Goal: Task Accomplishment & Management: Manage account settings

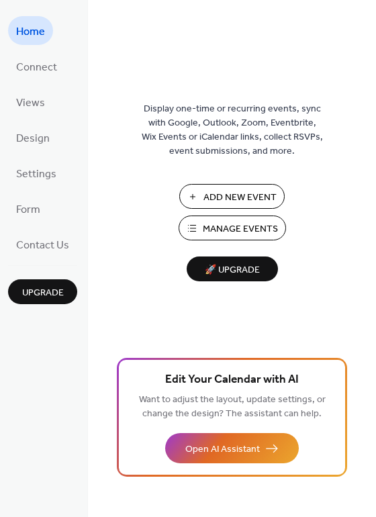
click at [206, 227] on span "Manage Events" at bounding box center [240, 229] width 75 height 14
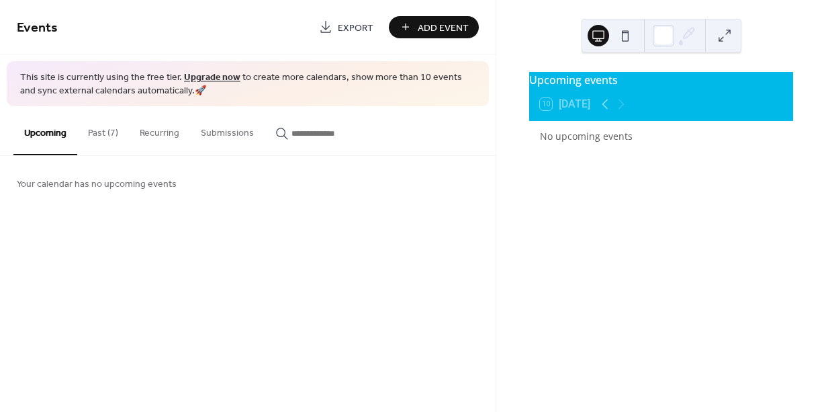
click at [109, 130] on button "Past (7)" at bounding box center [103, 130] width 52 height 48
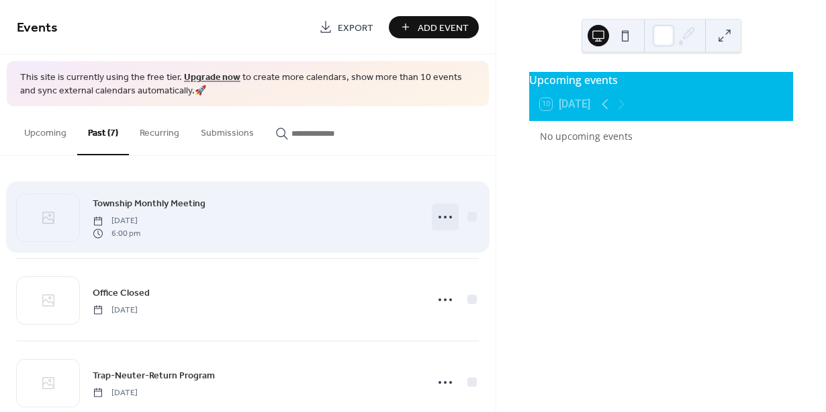
click at [443, 212] on icon at bounding box center [445, 216] width 21 height 21
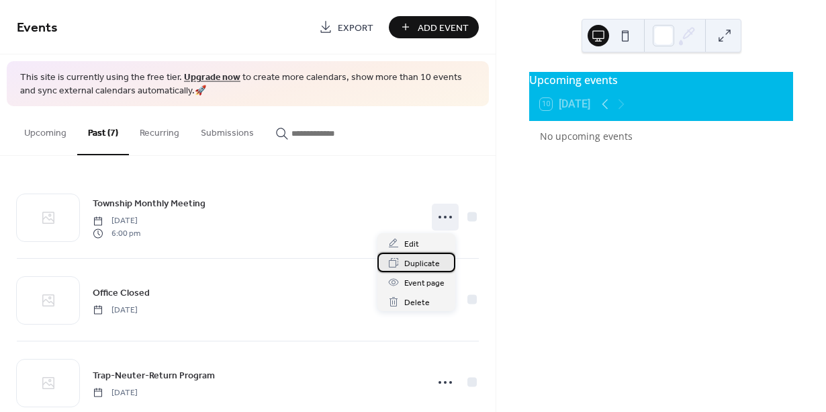
click at [430, 262] on span "Duplicate" at bounding box center [422, 264] width 36 height 14
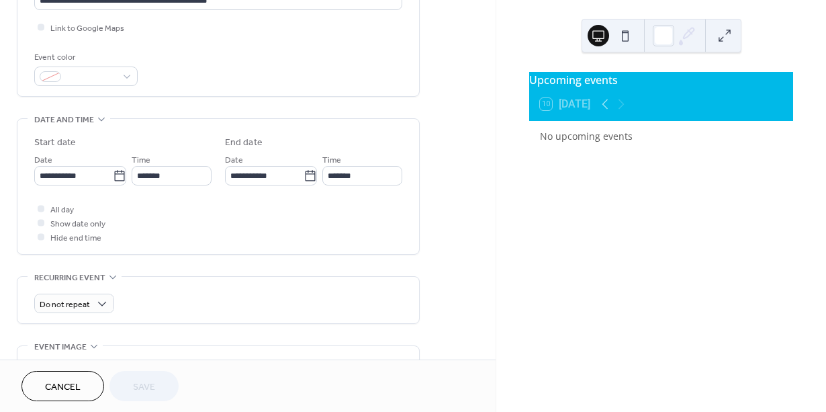
scroll to position [324, 0]
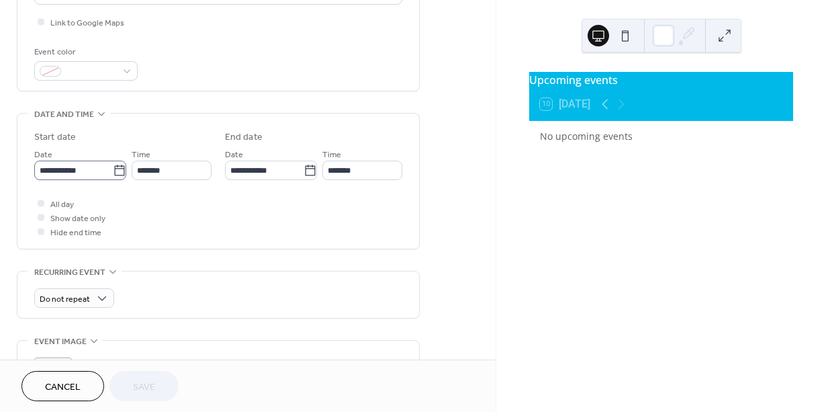
click at [114, 168] on icon at bounding box center [119, 170] width 10 height 11
click at [113, 168] on input "**********" at bounding box center [73, 170] width 79 height 19
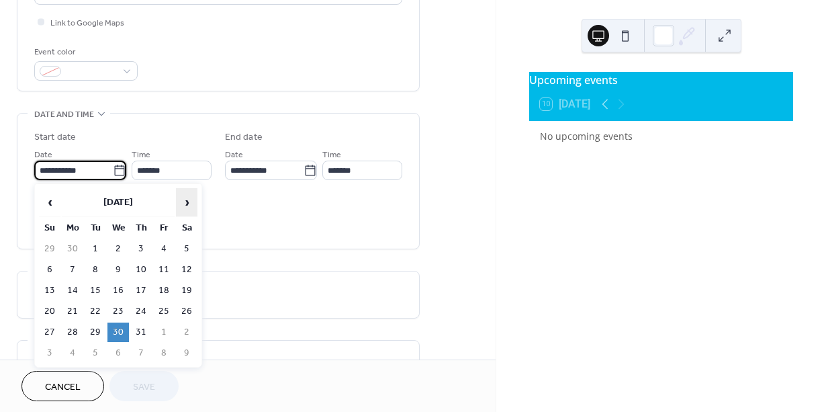
click at [188, 204] on span "›" at bounding box center [187, 202] width 20 height 27
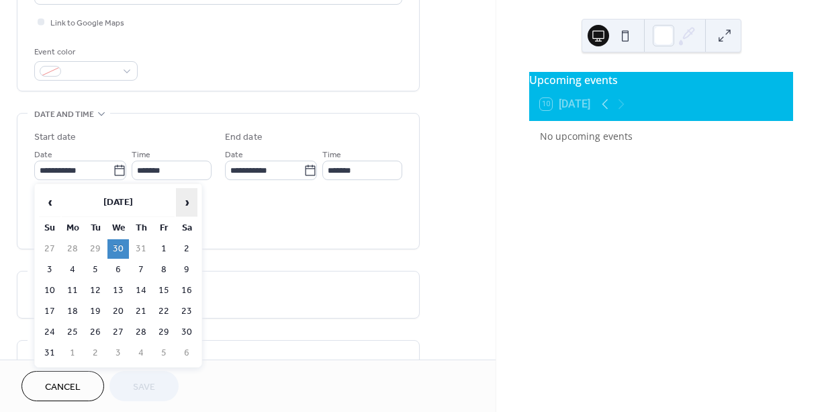
click at [188, 204] on span "›" at bounding box center [187, 202] width 20 height 27
click at [122, 288] on td "15" at bounding box center [117, 290] width 21 height 19
type input "**********"
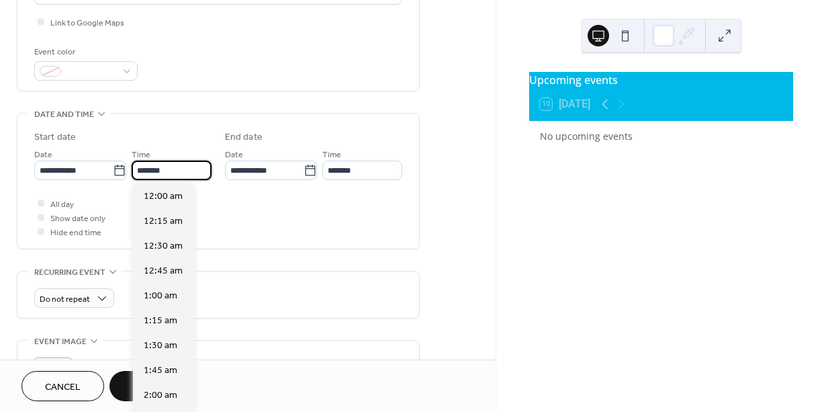
click at [177, 169] on input "*******" at bounding box center [172, 170] width 80 height 19
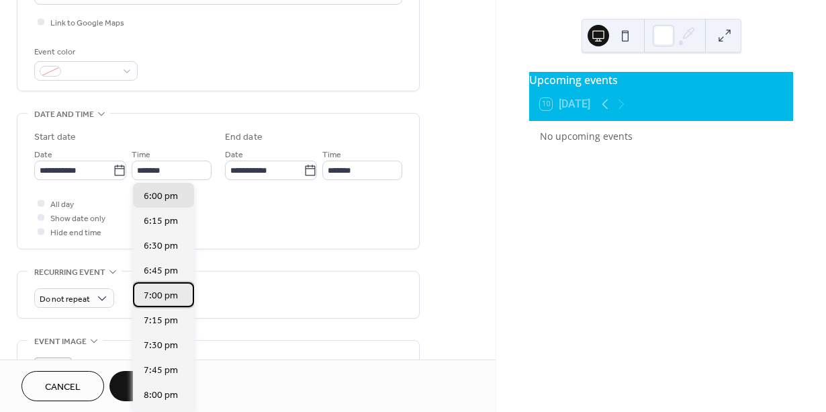
click at [149, 289] on span "7:00 pm" at bounding box center [161, 296] width 34 height 14
type input "*******"
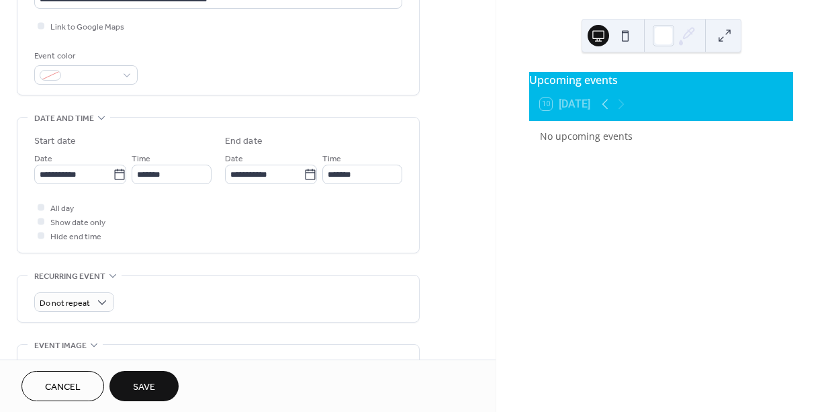
scroll to position [537, 0]
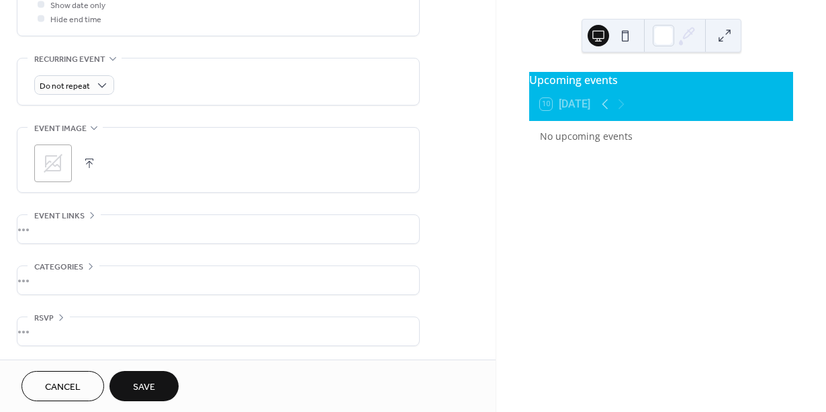
click at [159, 382] on button "Save" at bounding box center [143, 386] width 69 height 30
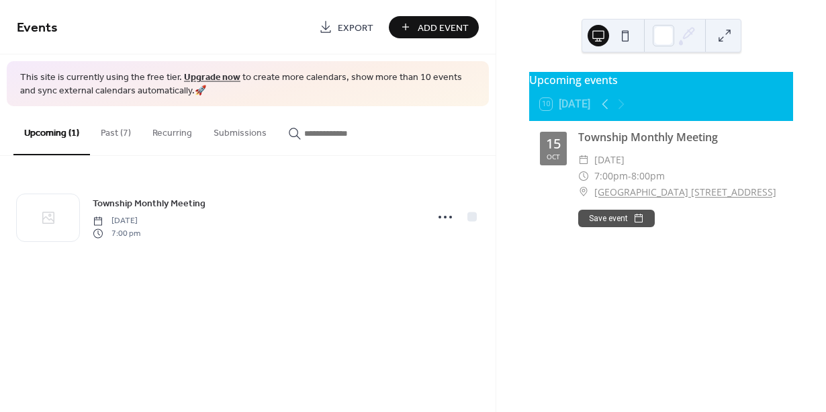
click at [427, 31] on span "Add Event" at bounding box center [443, 28] width 51 height 14
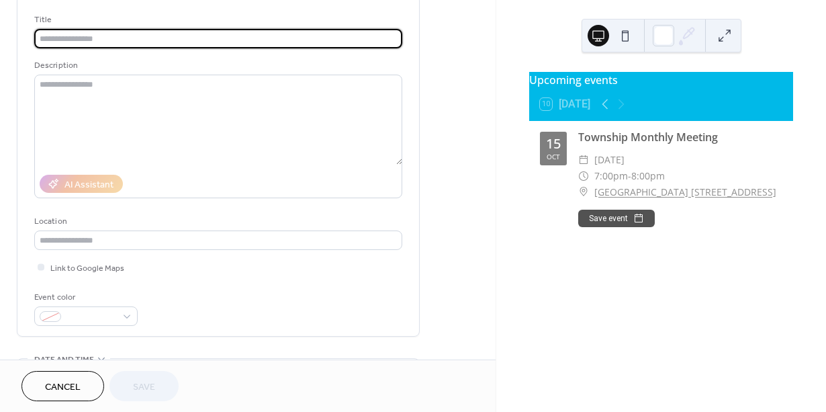
scroll to position [77, 0]
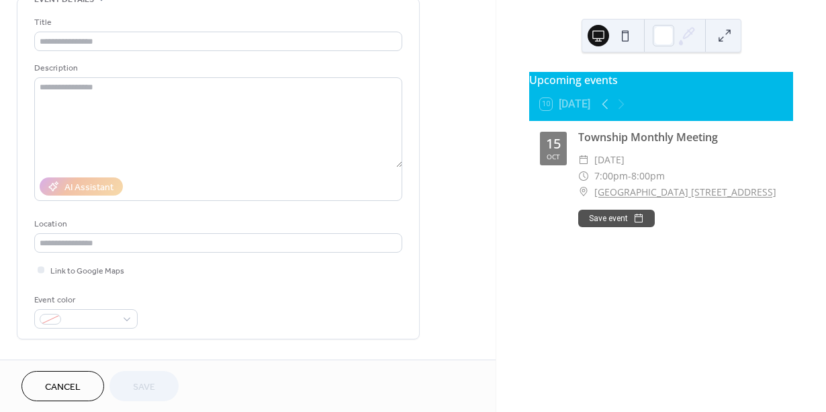
click at [76, 380] on span "Cancel" at bounding box center [63, 387] width 36 height 14
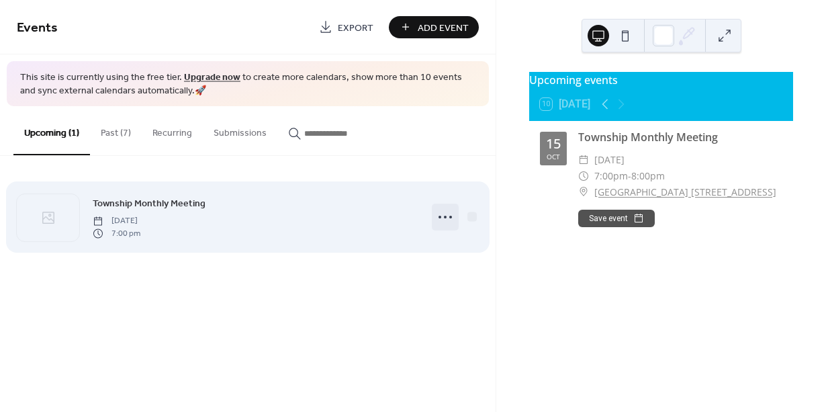
click at [443, 220] on icon at bounding box center [445, 216] width 21 height 21
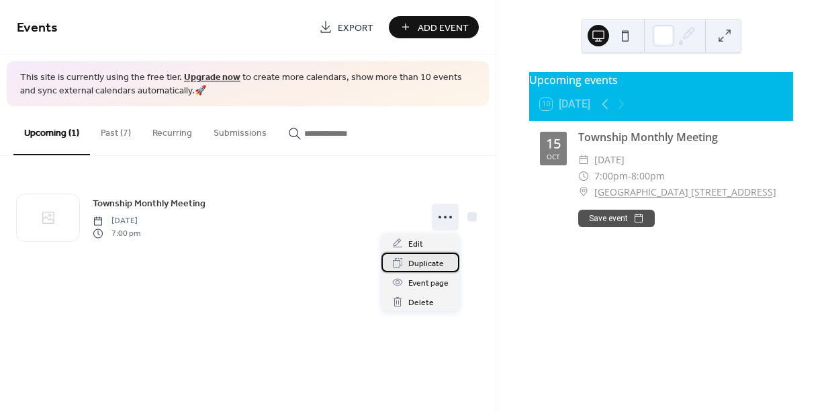
click at [431, 260] on span "Duplicate" at bounding box center [426, 264] width 36 height 14
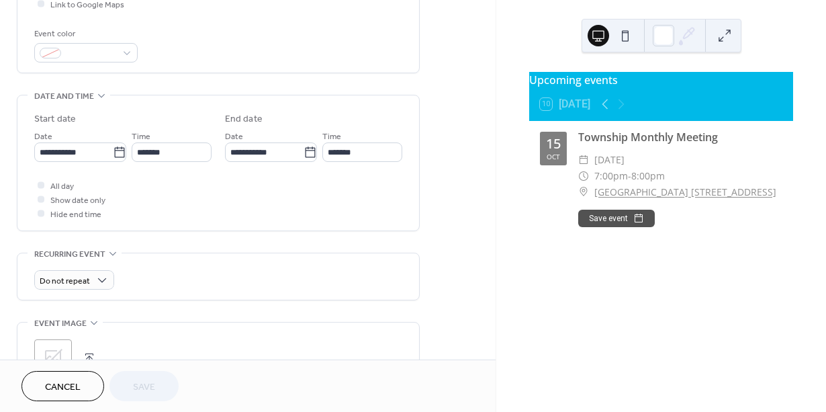
scroll to position [344, 0]
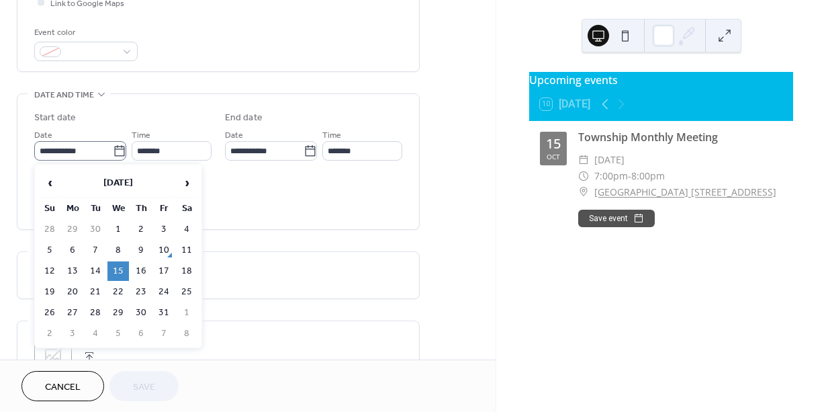
click at [118, 153] on icon at bounding box center [119, 150] width 13 height 13
click at [113, 153] on input "**********" at bounding box center [73, 150] width 79 height 19
click at [189, 184] on span "›" at bounding box center [187, 182] width 20 height 27
click at [120, 285] on td "19" at bounding box center [117, 291] width 21 height 19
type input "**********"
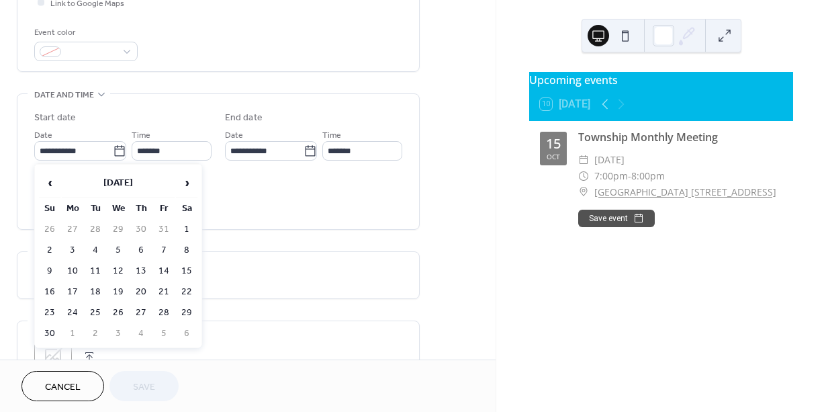
type input "**********"
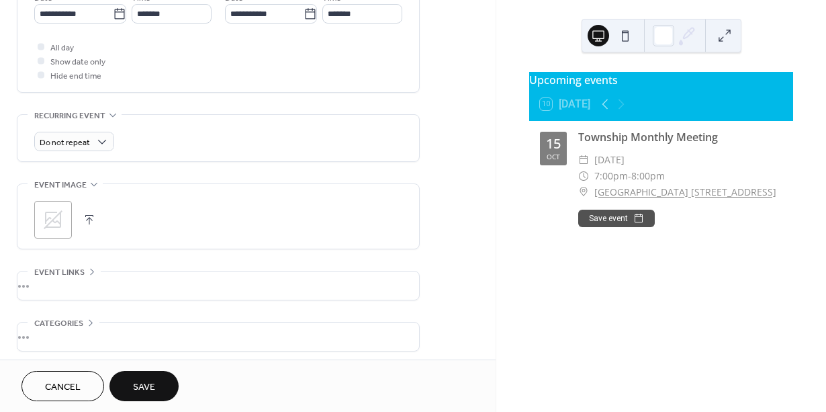
scroll to position [537, 0]
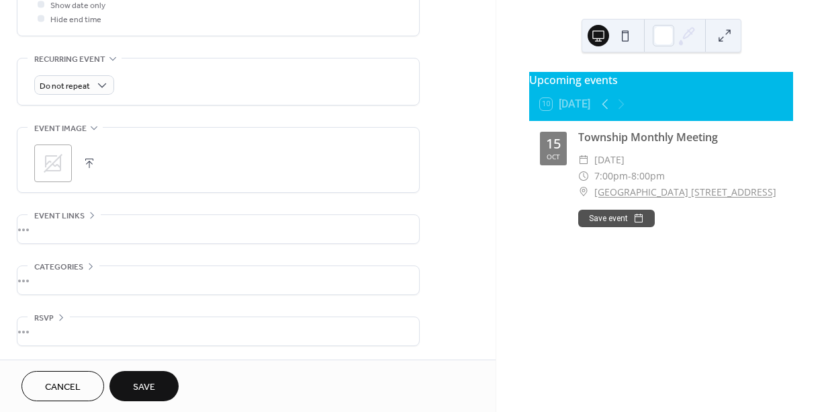
click at [153, 384] on span "Save" at bounding box center [144, 387] width 22 height 14
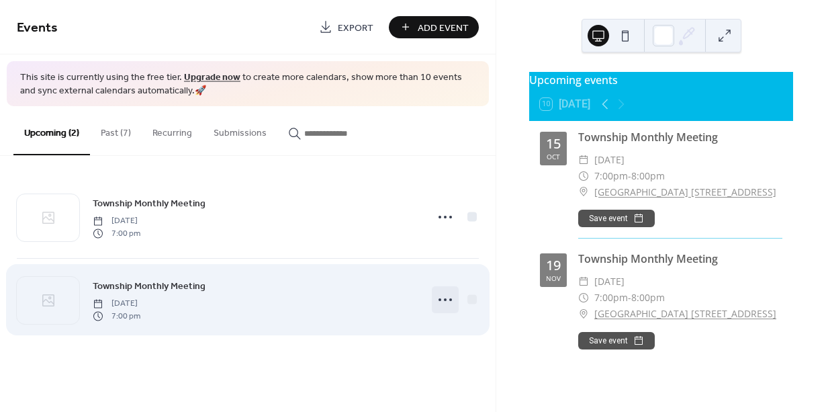
click at [441, 298] on icon at bounding box center [445, 299] width 21 height 21
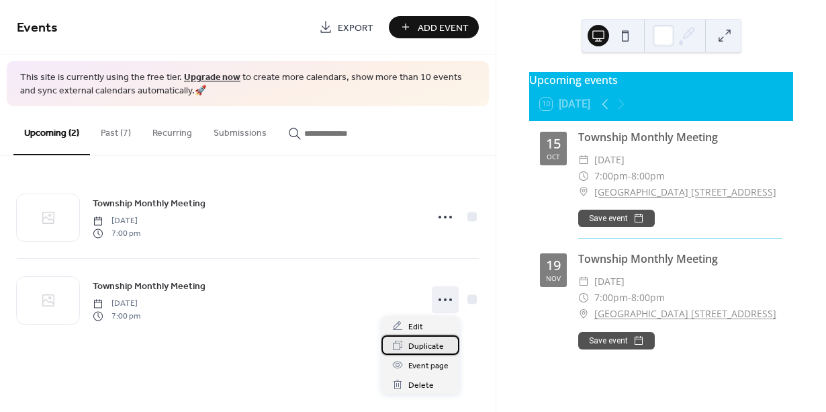
click at [434, 342] on span "Duplicate" at bounding box center [426, 346] width 36 height 14
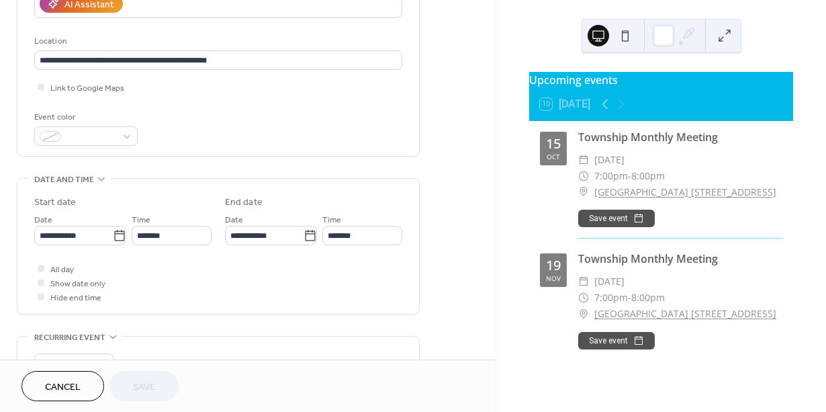
scroll to position [268, 0]
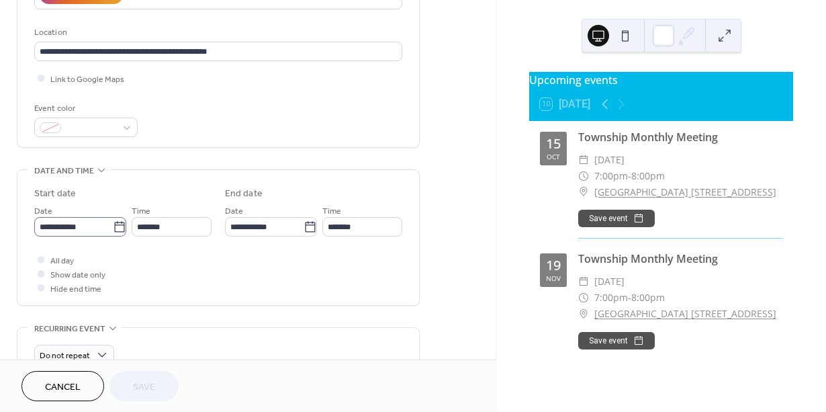
click at [120, 227] on icon at bounding box center [119, 226] width 13 height 13
click at [113, 227] on input "**********" at bounding box center [73, 226] width 79 height 19
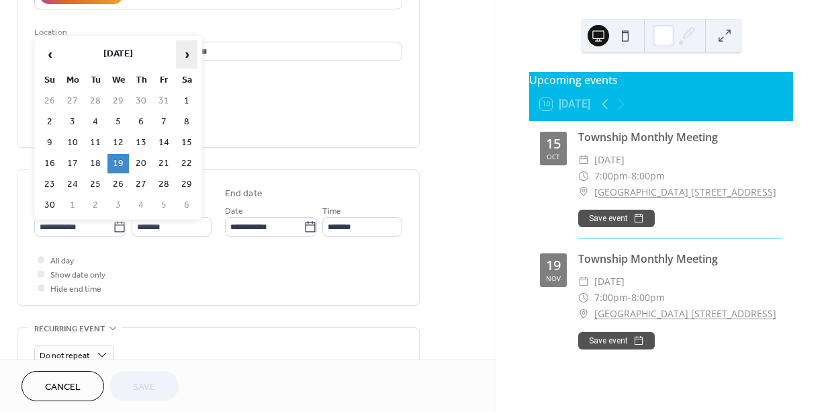
click at [190, 56] on span "›" at bounding box center [187, 54] width 20 height 27
click at [118, 116] on td "10" at bounding box center [117, 121] width 21 height 19
type input "**********"
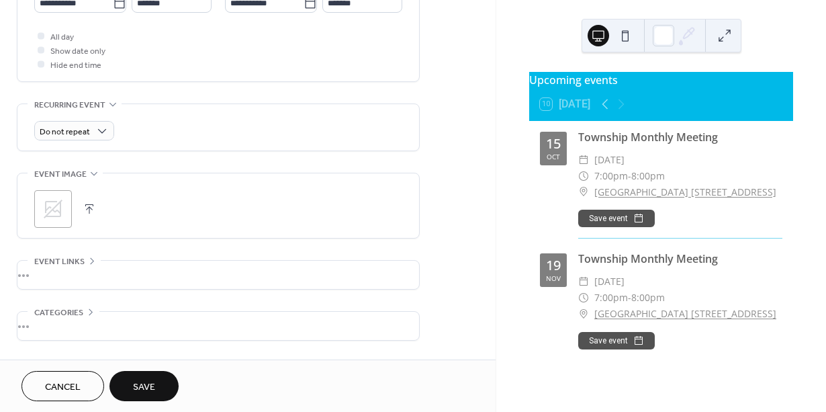
scroll to position [537, 0]
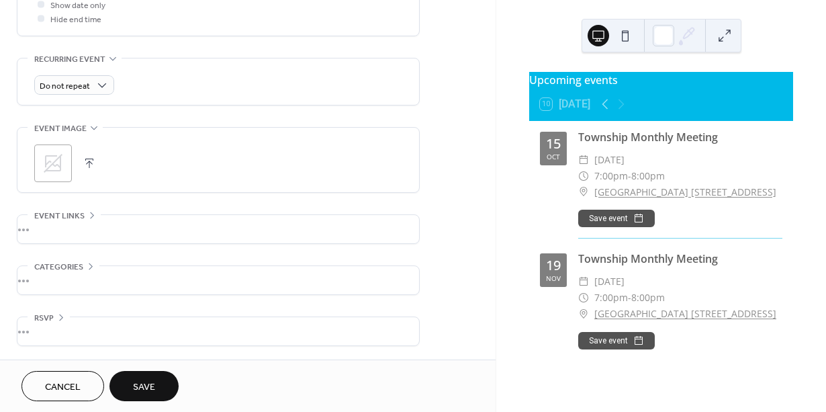
click at [149, 394] on span "Save" at bounding box center [144, 387] width 22 height 14
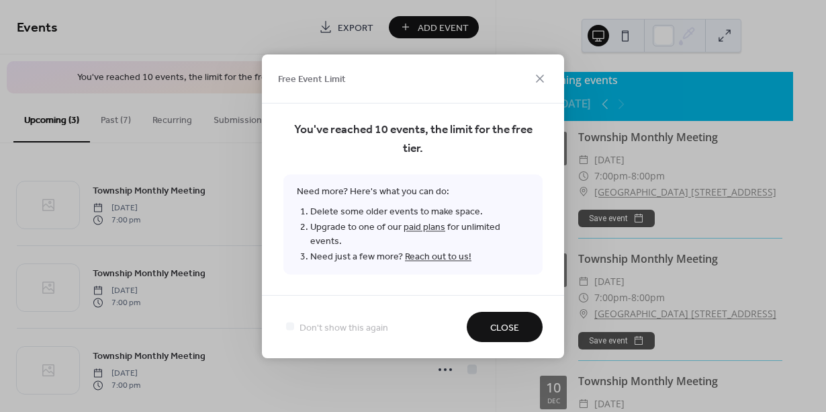
click at [495, 322] on span "Close" at bounding box center [504, 327] width 29 height 14
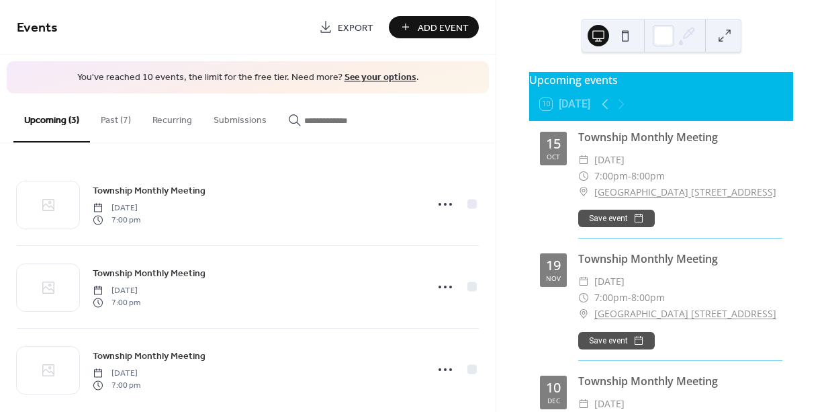
click at [118, 117] on button "Past (7)" at bounding box center [116, 117] width 52 height 48
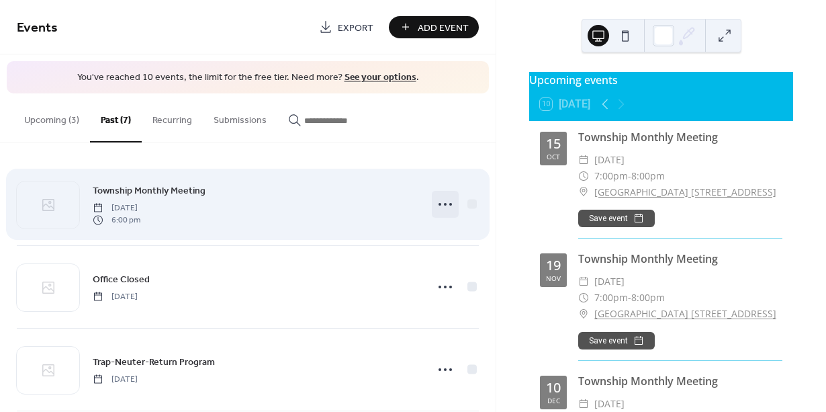
click at [441, 200] on icon at bounding box center [445, 203] width 21 height 21
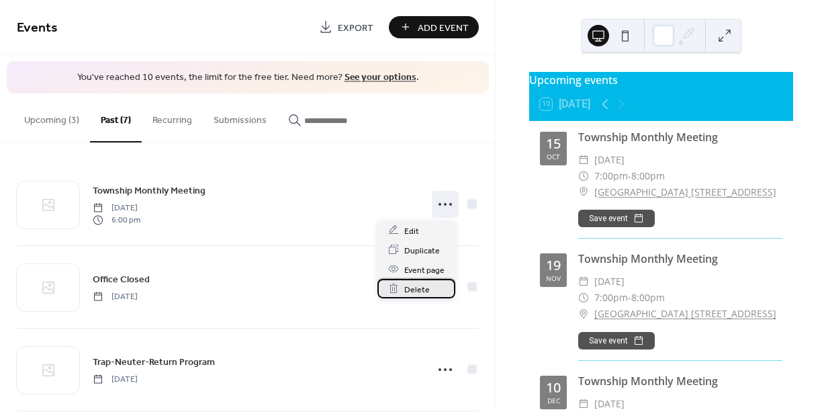
click at [415, 289] on span "Delete" at bounding box center [417, 289] width 26 height 14
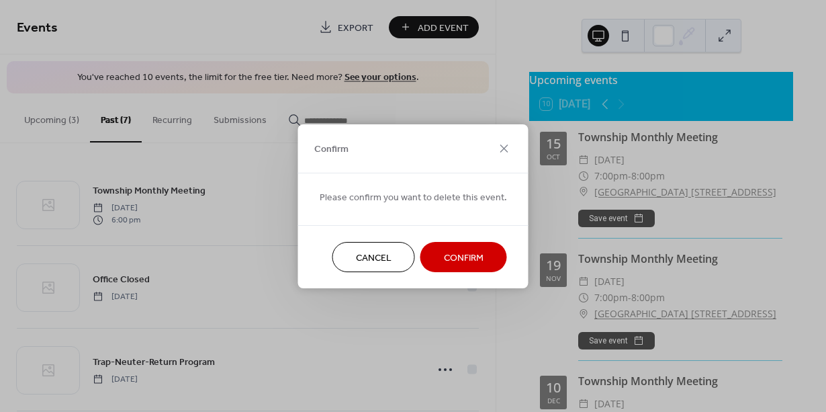
click at [447, 261] on span "Confirm" at bounding box center [464, 258] width 40 height 14
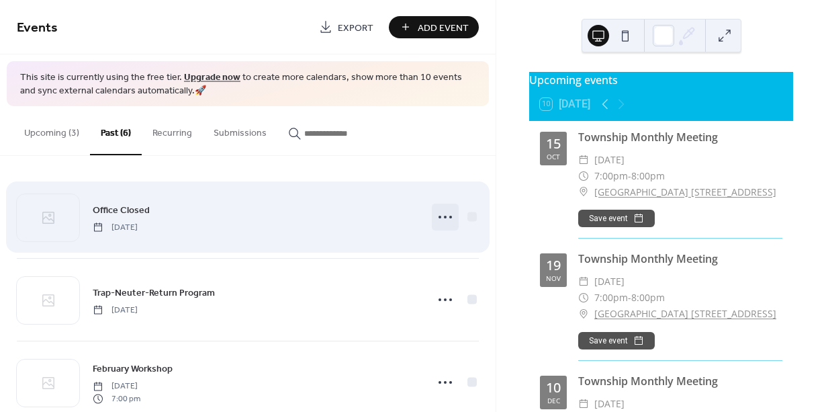
click at [445, 217] on icon at bounding box center [445, 216] width 21 height 21
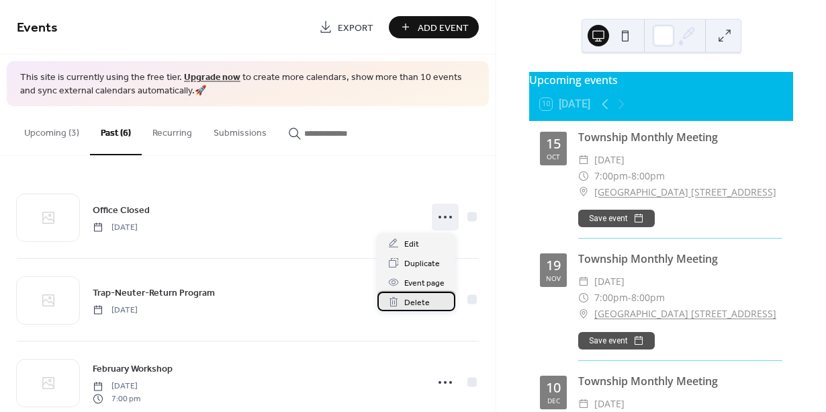
click at [424, 298] on span "Delete" at bounding box center [417, 303] width 26 height 14
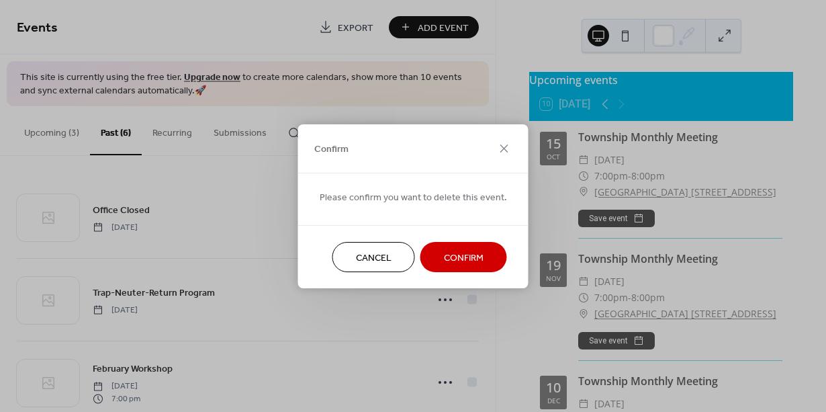
click at [451, 262] on span "Confirm" at bounding box center [464, 258] width 40 height 14
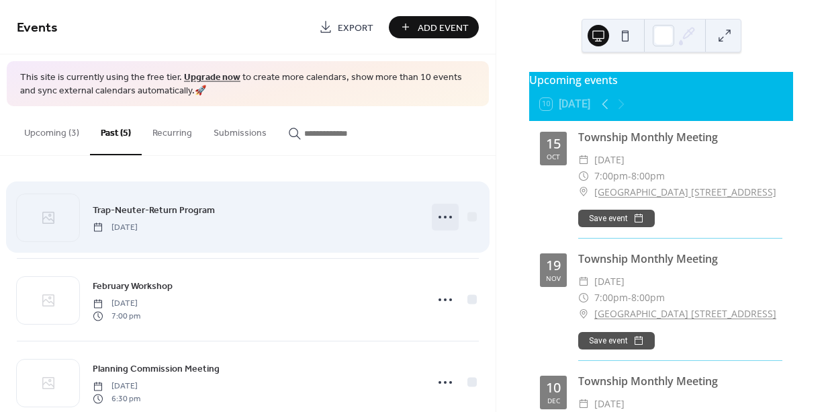
click at [441, 214] on icon at bounding box center [445, 216] width 21 height 21
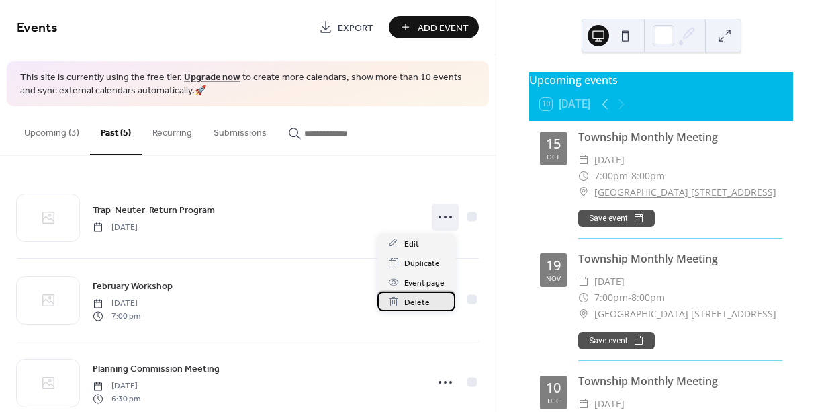
click at [424, 306] on span "Delete" at bounding box center [417, 303] width 26 height 14
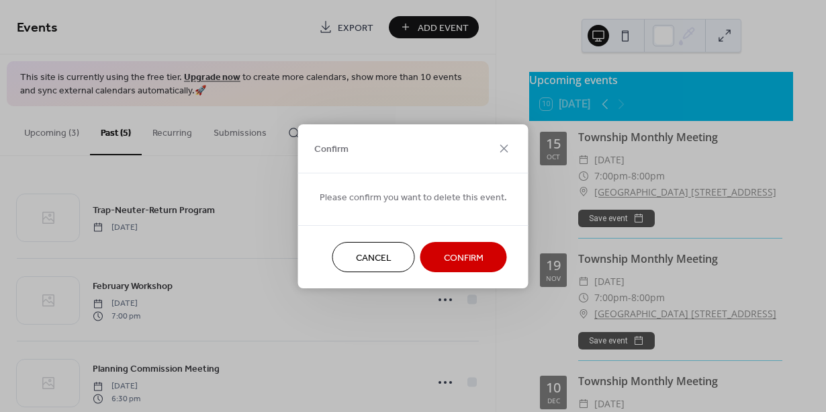
click at [457, 254] on span "Confirm" at bounding box center [464, 258] width 40 height 14
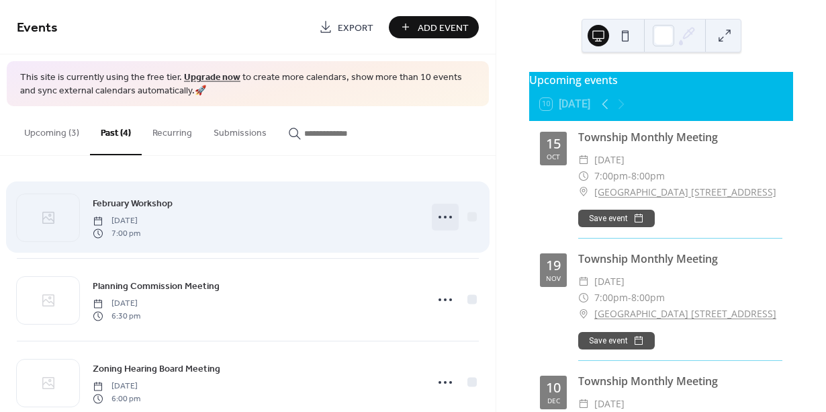
click at [436, 218] on icon at bounding box center [445, 216] width 21 height 21
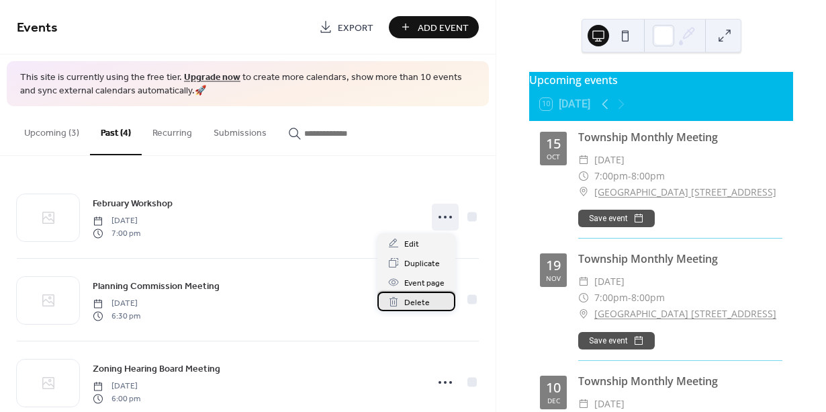
click at [413, 306] on span "Delete" at bounding box center [417, 303] width 26 height 14
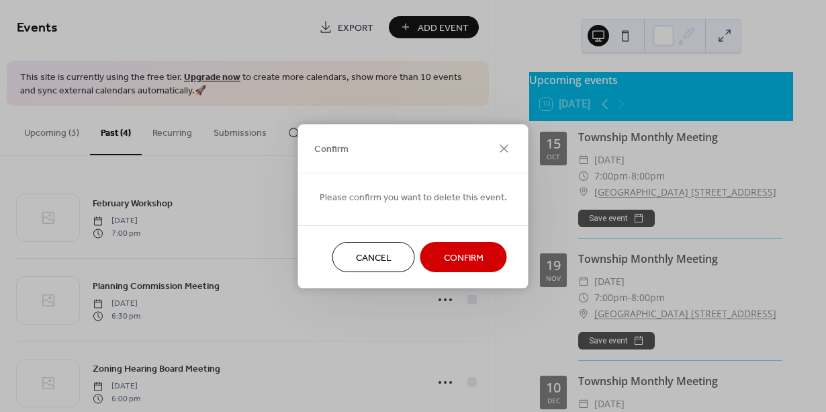
click at [445, 261] on span "Confirm" at bounding box center [464, 258] width 40 height 14
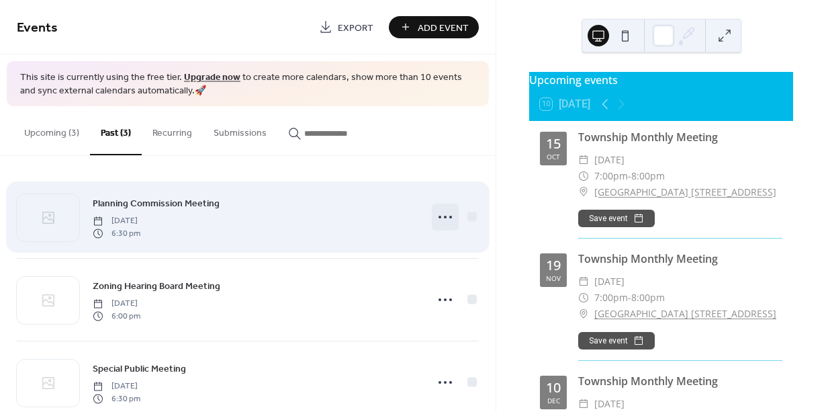
click at [444, 219] on icon at bounding box center [445, 216] width 21 height 21
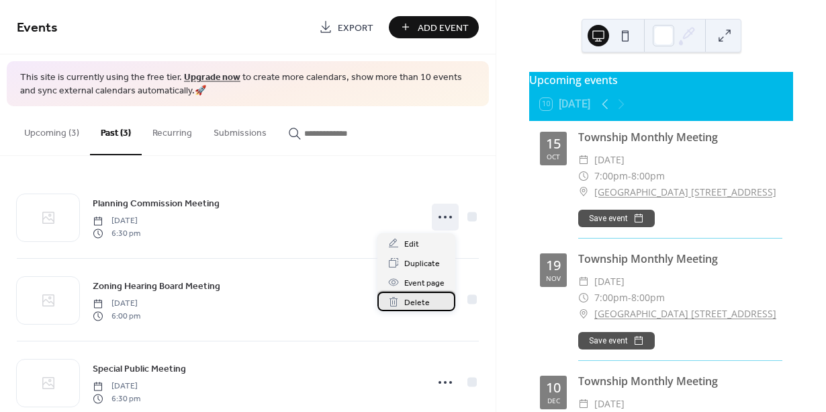
click at [410, 300] on span "Delete" at bounding box center [417, 303] width 26 height 14
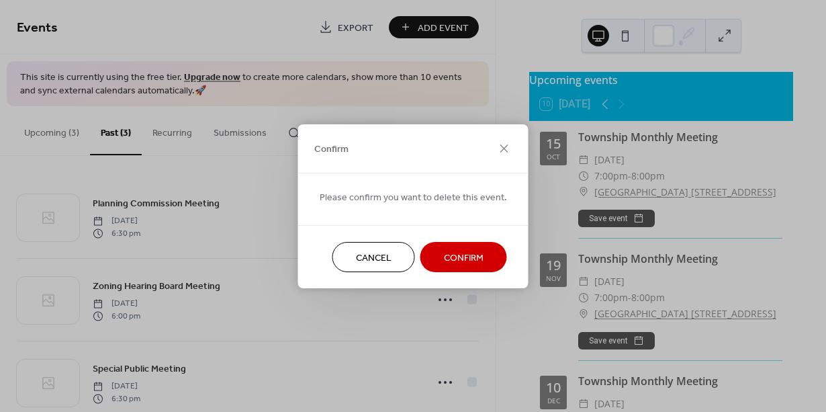
click at [444, 265] on span "Confirm" at bounding box center [464, 258] width 40 height 14
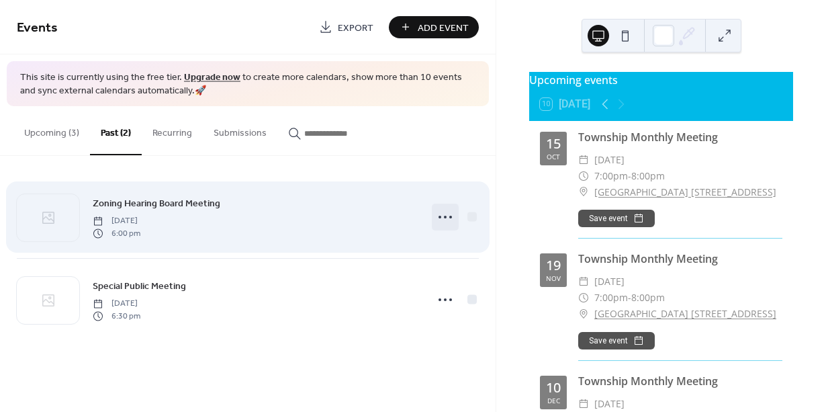
click at [443, 215] on icon at bounding box center [445, 216] width 21 height 21
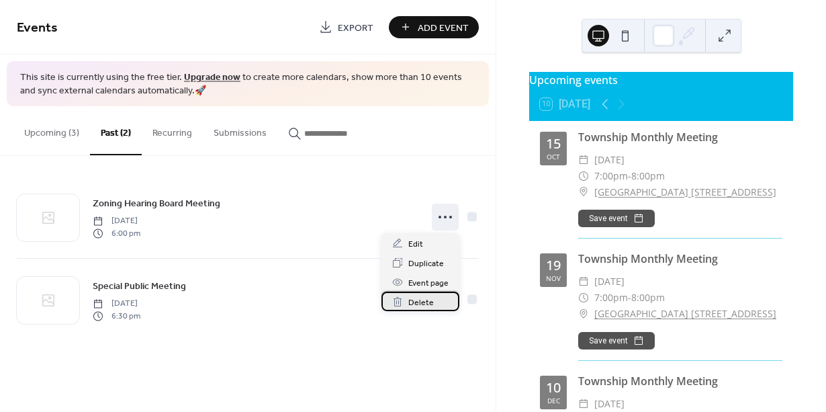
click at [412, 296] on span "Delete" at bounding box center [421, 303] width 26 height 14
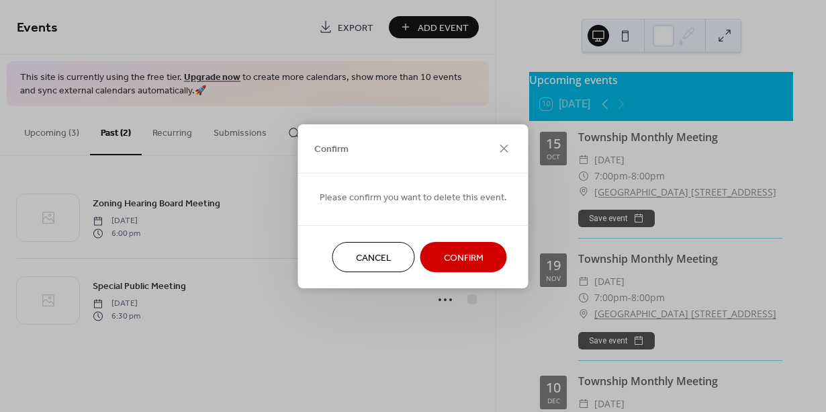
click at [436, 257] on button "Confirm" at bounding box center [463, 257] width 87 height 30
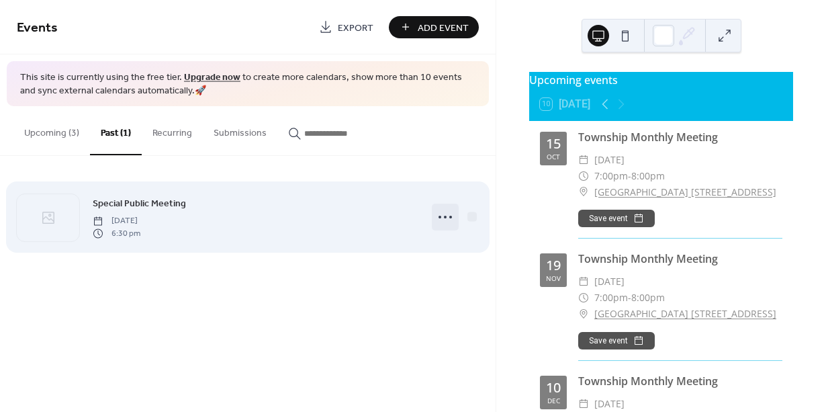
click at [441, 220] on icon at bounding box center [445, 216] width 21 height 21
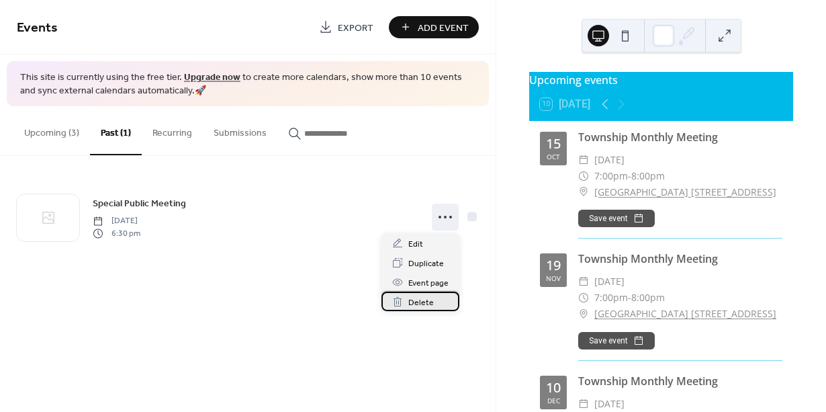
click at [425, 304] on span "Delete" at bounding box center [421, 303] width 26 height 14
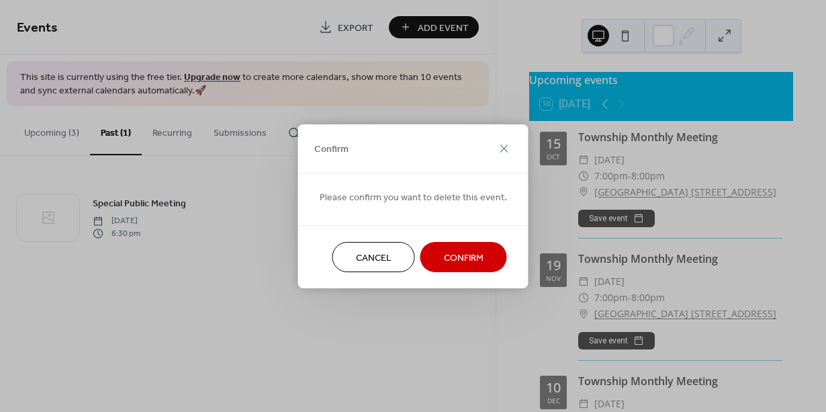
click at [447, 255] on span "Confirm" at bounding box center [464, 258] width 40 height 14
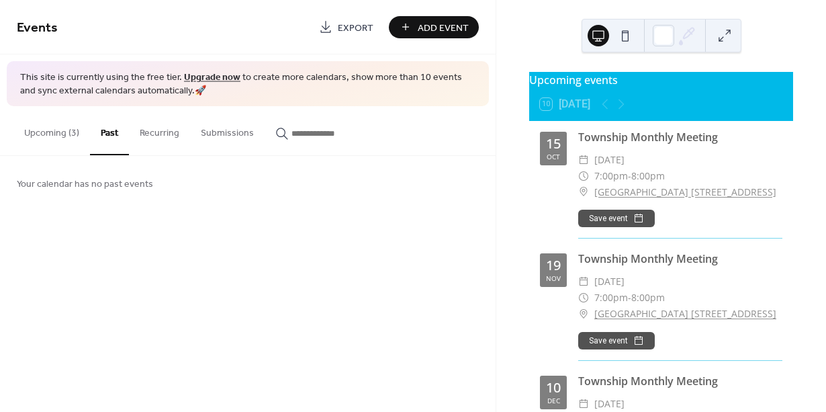
click at [627, 227] on button "Save event" at bounding box center [616, 218] width 77 height 17
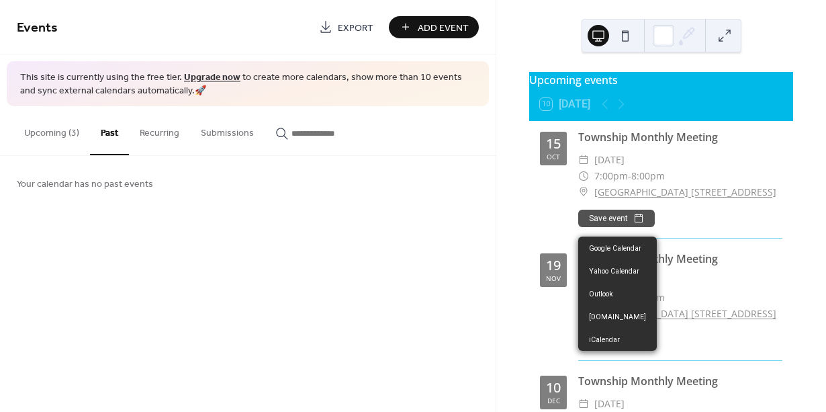
click at [658, 145] on div "Township Monthly Meeting" at bounding box center [680, 137] width 204 height 16
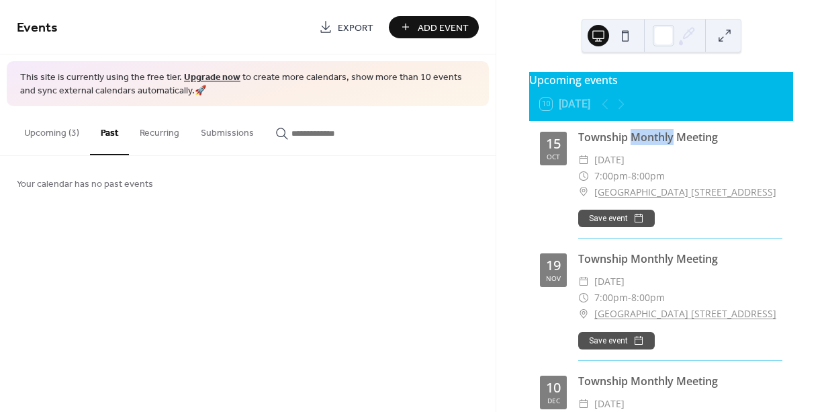
click at [658, 145] on div "Township Monthly Meeting" at bounding box center [680, 137] width 204 height 16
click at [52, 135] on button "Upcoming (3)" at bounding box center [51, 130] width 77 height 48
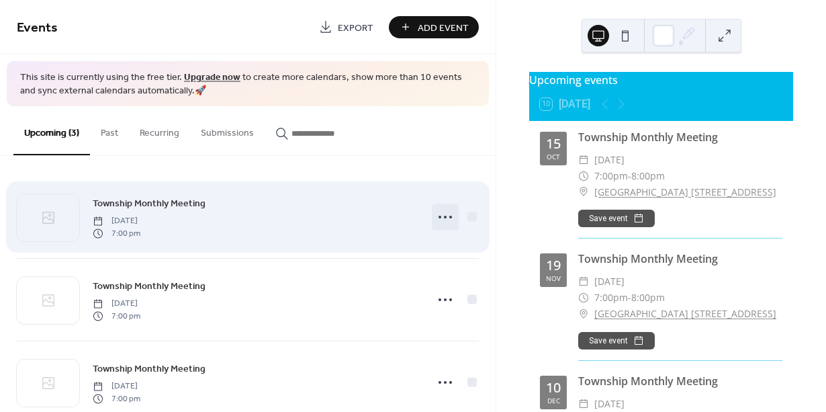
click at [441, 220] on icon at bounding box center [445, 216] width 21 height 21
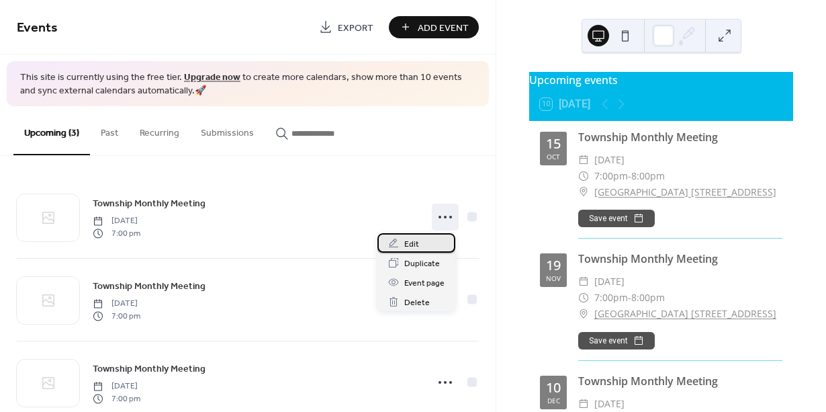
click at [420, 238] on div "Edit" at bounding box center [416, 242] width 78 height 19
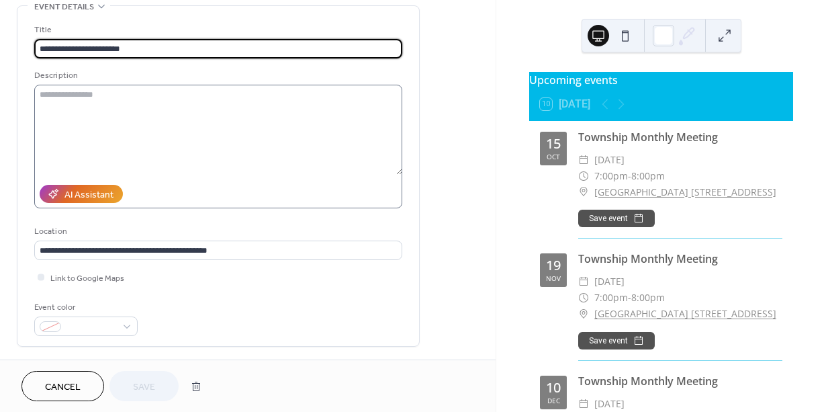
scroll to position [54, 0]
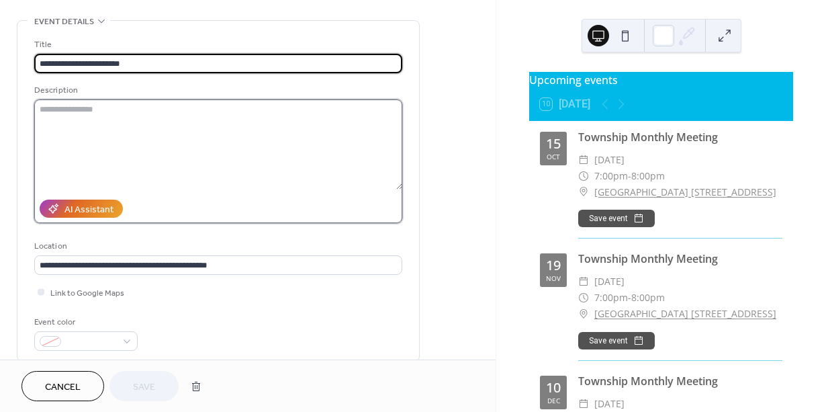
click at [105, 117] on textarea at bounding box center [218, 144] width 368 height 90
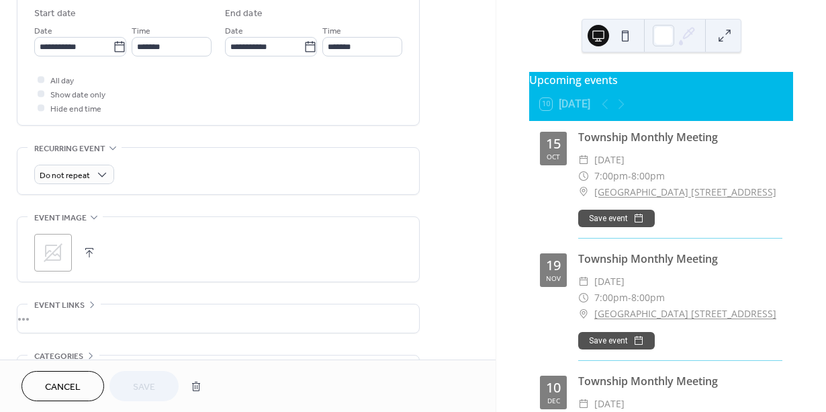
scroll to position [537, 0]
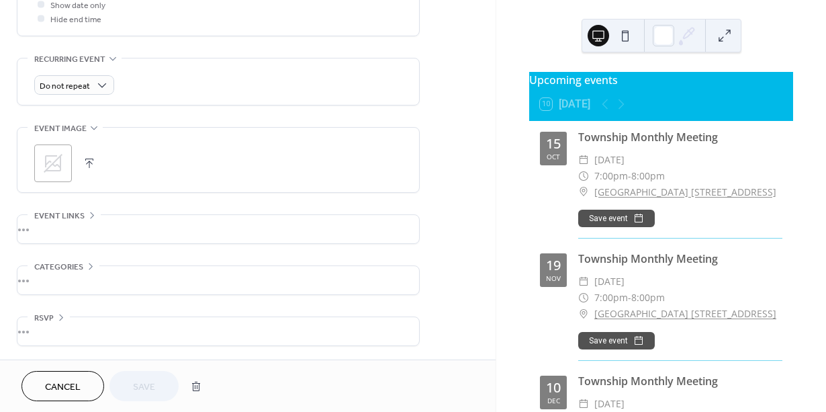
click at [49, 228] on div "•••" at bounding box center [218, 229] width 402 height 28
click at [89, 212] on icon at bounding box center [92, 215] width 11 height 11
click at [89, 267] on div "•••" at bounding box center [218, 280] width 402 height 28
click at [89, 269] on icon at bounding box center [90, 266] width 11 height 11
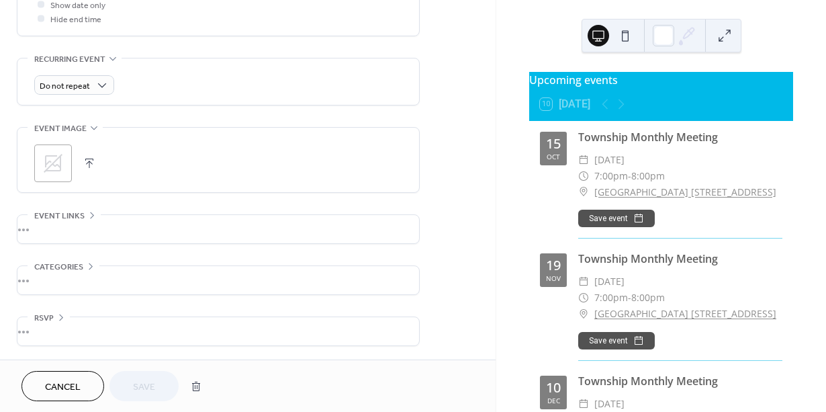
click at [47, 226] on div "•••" at bounding box center [218, 229] width 402 height 28
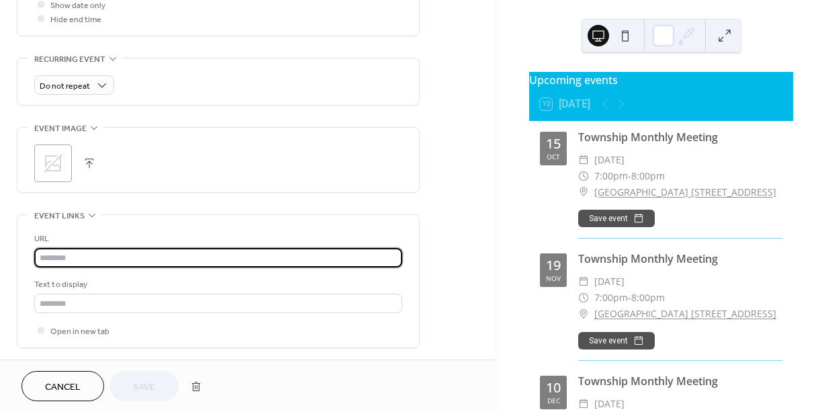
paste input "**********"
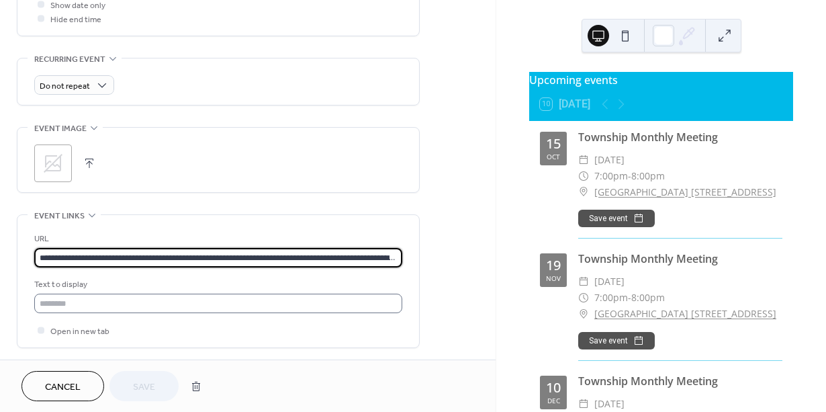
scroll to position [0, 179]
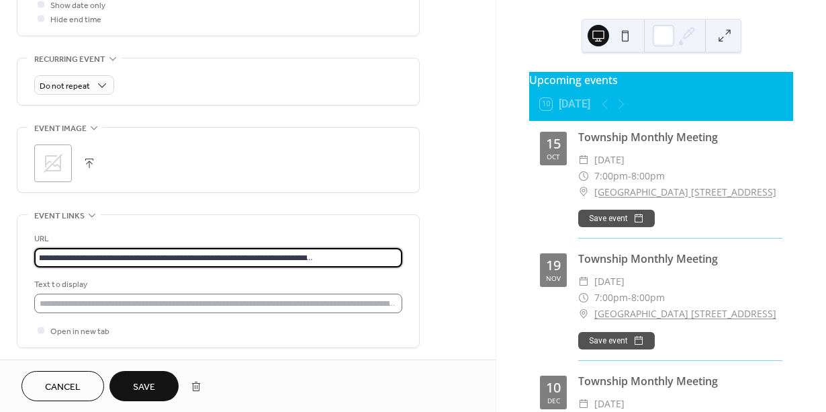
type input "**********"
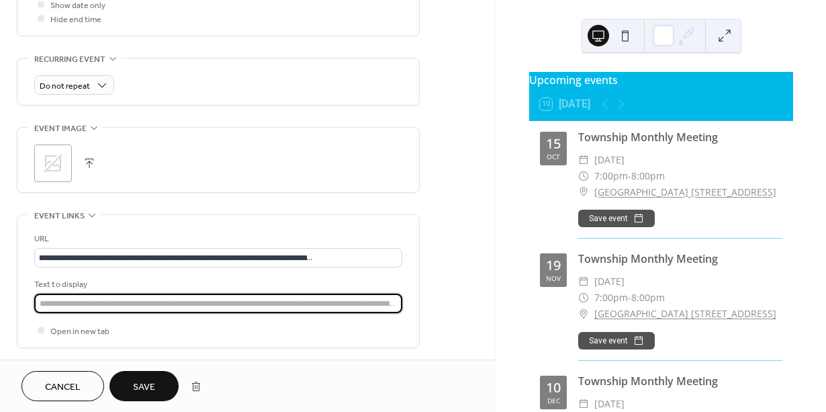
scroll to position [0, 0]
drag, startPoint x: 40, startPoint y: 304, endPoint x: 267, endPoint y: 305, distance: 226.3
click at [264, 305] on input "text" at bounding box center [218, 303] width 368 height 19
drag, startPoint x: 343, startPoint y: 304, endPoint x: 154, endPoint y: 313, distance: 189.0
click at [154, 313] on div "**********" at bounding box center [218, 284] width 368 height 105
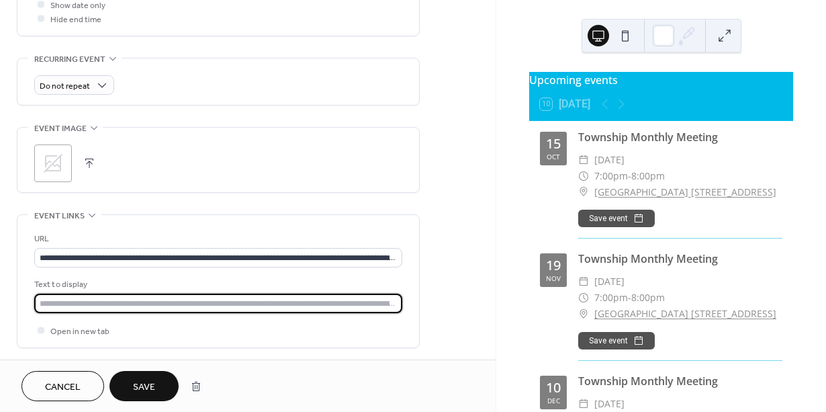
click at [62, 307] on input "text" at bounding box center [218, 303] width 368 height 19
drag, startPoint x: 38, startPoint y: 302, endPoint x: 81, endPoint y: 298, distance: 43.2
click at [81, 298] on input "text" at bounding box center [218, 303] width 368 height 19
type input "**********"
click at [125, 379] on button "Save" at bounding box center [143, 386] width 69 height 30
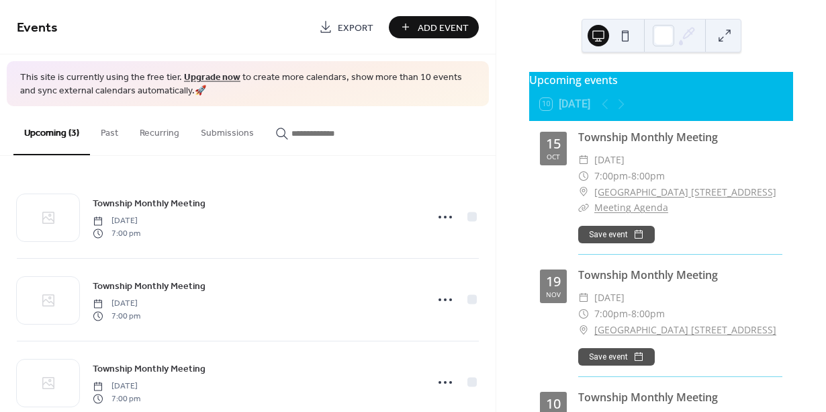
click at [654, 214] on link "Meeting Agenda" at bounding box center [631, 207] width 74 height 13
